Goal: Task Accomplishment & Management: Use online tool/utility

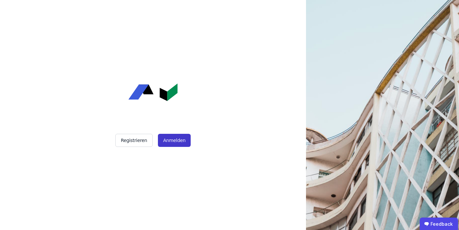
click at [169, 137] on button "Anmelden" at bounding box center [174, 140] width 33 height 13
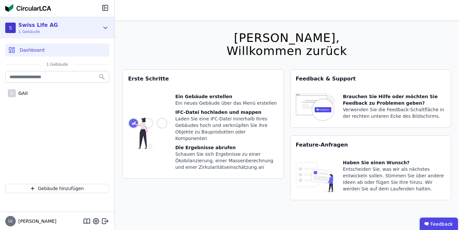
click at [27, 37] on div "S Swiss Life AG 1 Gebäude" at bounding box center [57, 27] width 114 height 21
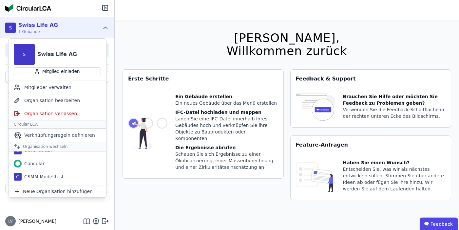
scroll to position [73, 0]
click at [43, 164] on div "Concular" at bounding box center [33, 163] width 23 height 7
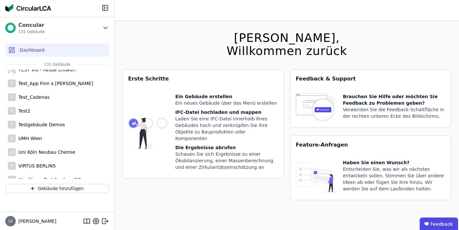
scroll to position [1702, 0]
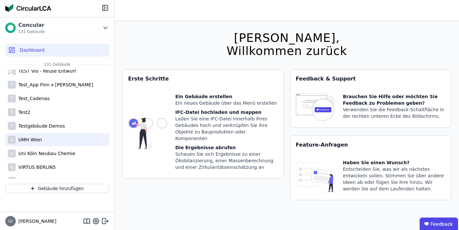
click at [40, 142] on div "UMH Wien" at bounding box center [29, 140] width 26 height 7
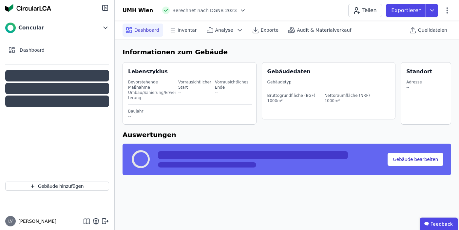
select select "*"
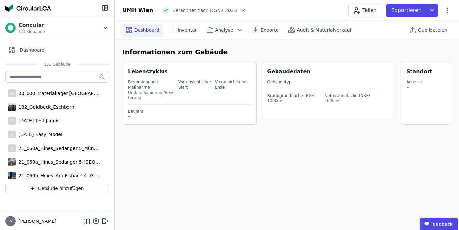
select select "*"
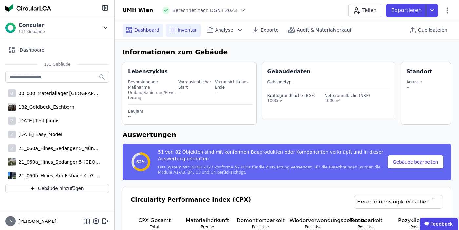
click at [193, 29] on span "Inventar" at bounding box center [187, 30] width 19 height 7
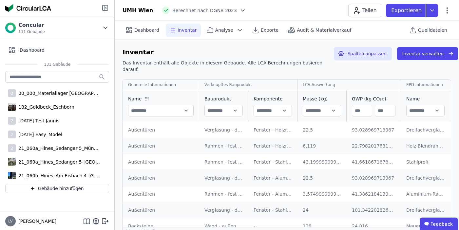
click at [107, 7] on icon at bounding box center [105, 8] width 8 height 8
